Goal: Book appointment/travel/reservation

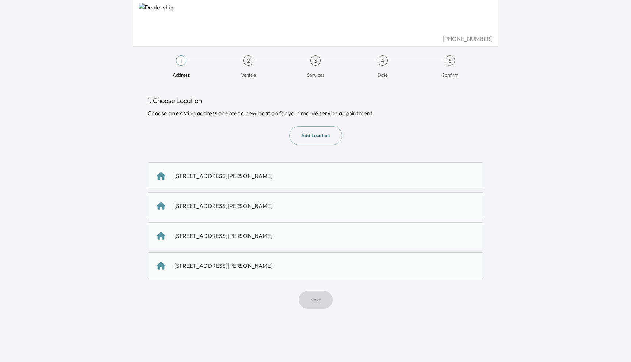
click at [343, 173] on div "[STREET_ADDRESS][PERSON_NAME]" at bounding box center [316, 176] width 318 height 9
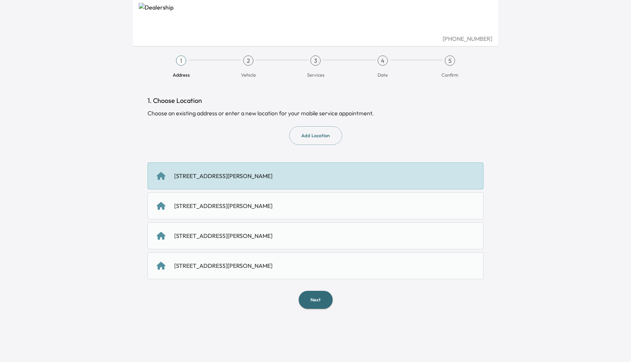
click at [318, 307] on button "Next" at bounding box center [316, 300] width 34 height 18
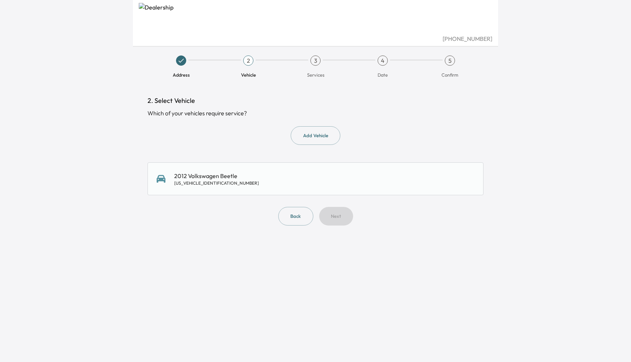
click at [289, 166] on div "2012 Volkswagen Beetle [US_VEHICLE_IDENTIFICATION_NUMBER]" at bounding box center [316, 179] width 336 height 33
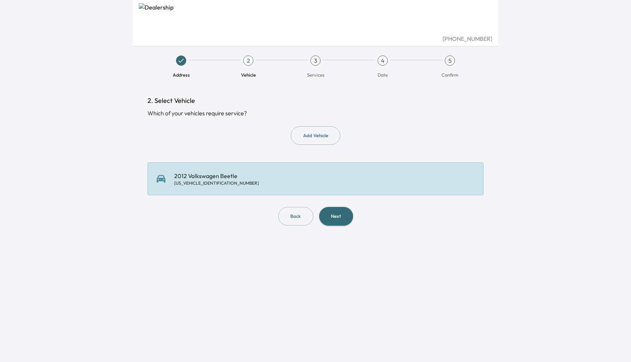
click at [336, 217] on button "Next" at bounding box center [336, 216] width 34 height 19
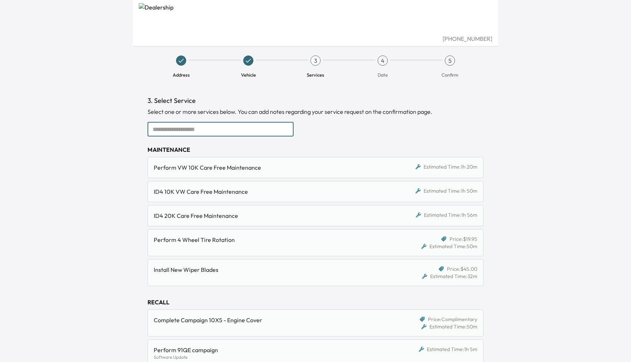
click at [263, 133] on input "text" at bounding box center [221, 129] width 146 height 15
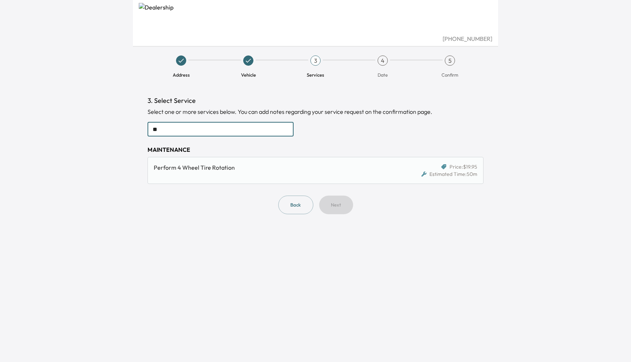
type input "*"
